Goal: Task Accomplishment & Management: Use online tool/utility

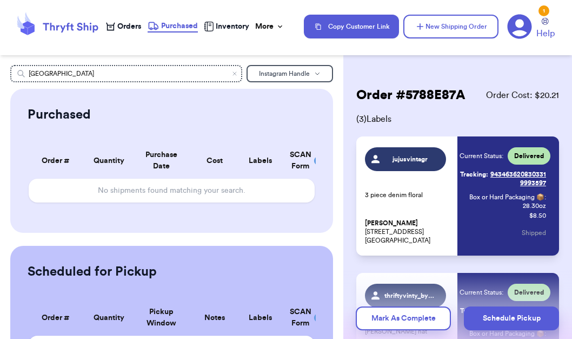
click at [126, 26] on span "Orders" at bounding box center [129, 26] width 24 height 11
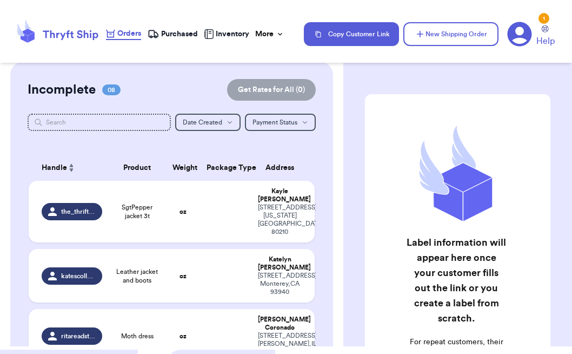
scroll to position [52, 0]
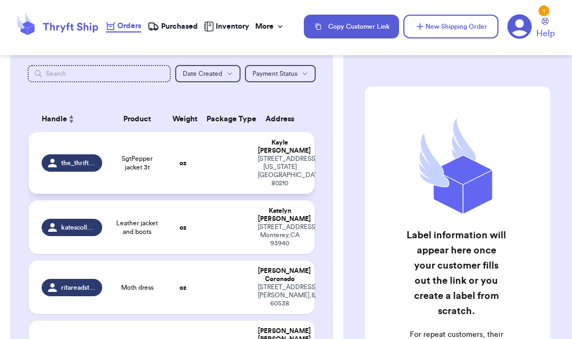
click at [76, 155] on div "the_thrifty_forager" at bounding box center [72, 162] width 61 height 17
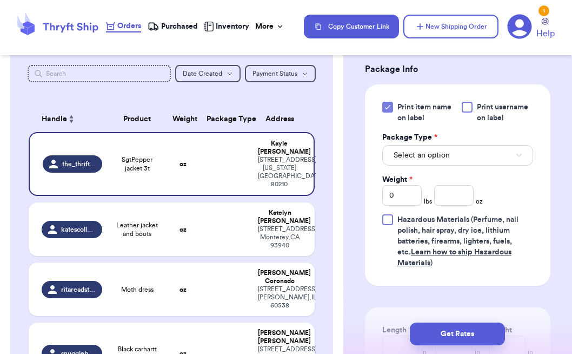
scroll to position [503, 0]
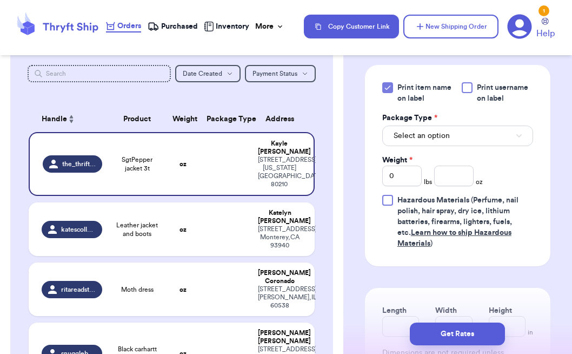
click at [458, 129] on button "Select an option" at bounding box center [457, 136] width 151 height 21
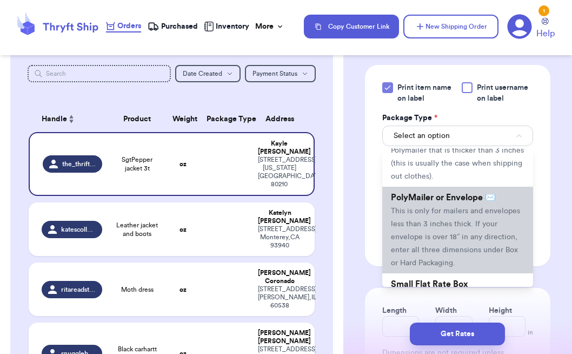
scroll to position [60, 0]
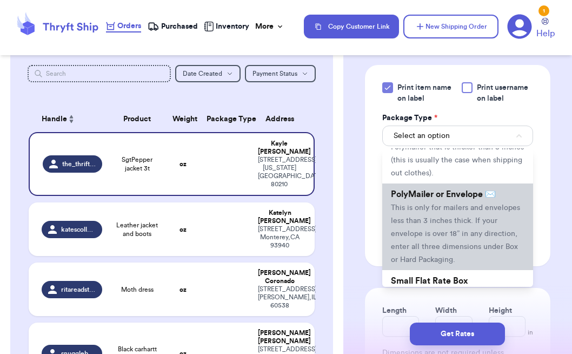
click at [430, 236] on span "This is only for mailers and envelopes less than 3 inches thick. If your envelo…" at bounding box center [455, 234] width 129 height 60
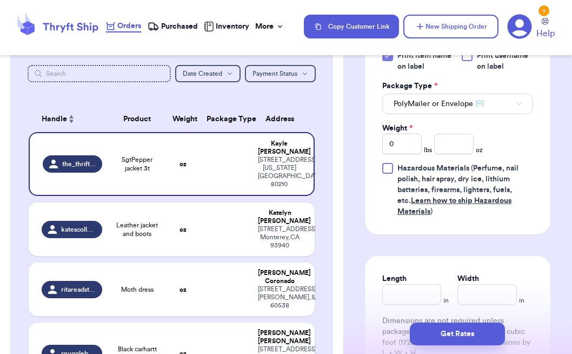
scroll to position [540, 0]
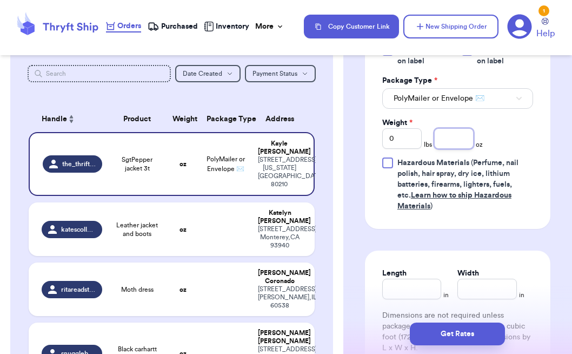
click at [460, 135] on input "number" at bounding box center [453, 138] width 39 height 21
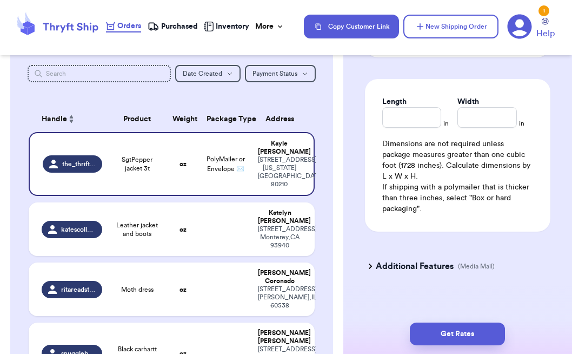
type input "7"
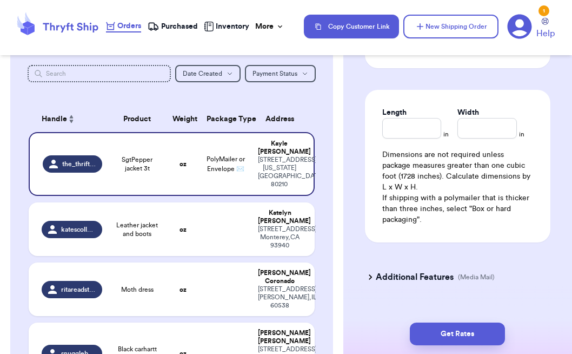
scroll to position [700, 0]
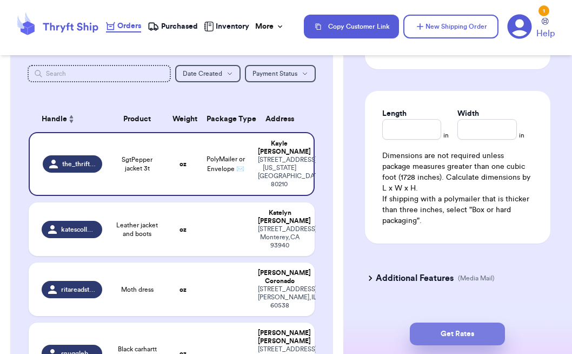
click at [454, 327] on button "Get Rates" at bounding box center [457, 333] width 95 height 23
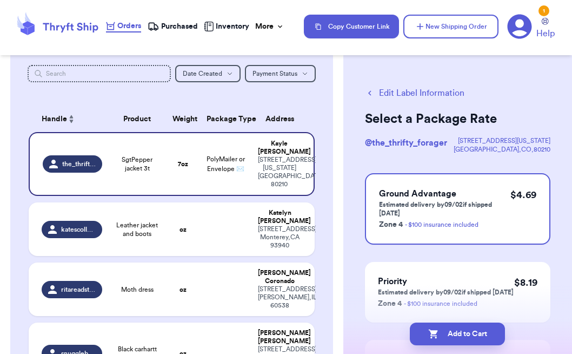
scroll to position [0, 0]
click at [406, 91] on button "Edit Label Information" at bounding box center [415, 93] width 100 height 13
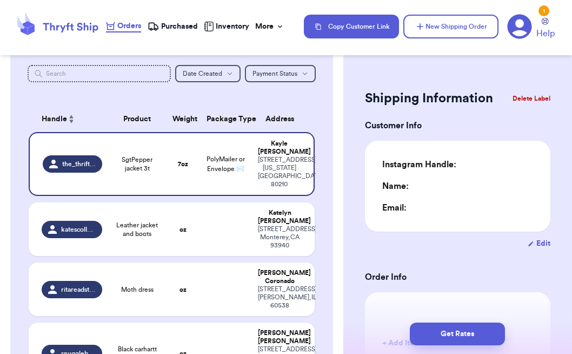
type input "0"
type input "7"
type input "0"
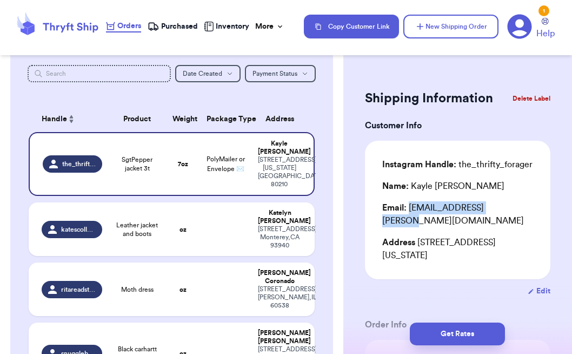
drag, startPoint x: 501, startPoint y: 211, endPoint x: 411, endPoint y: 212, distance: 90.3
click at [411, 212] on div "Email: [EMAIL_ADDRESS][PERSON_NAME][DOMAIN_NAME]" at bounding box center [457, 214] width 151 height 26
copy div "[EMAIL_ADDRESS][PERSON_NAME][DOMAIN_NAME]"
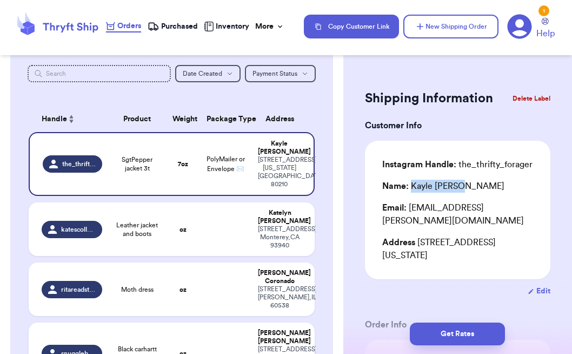
drag, startPoint x: 459, startPoint y: 188, endPoint x: 412, endPoint y: 189, distance: 47.1
click at [412, 189] on div "Name: [PERSON_NAME]" at bounding box center [457, 186] width 151 height 13
copy div "[PERSON_NAME]"
